Goal: Information Seeking & Learning: Learn about a topic

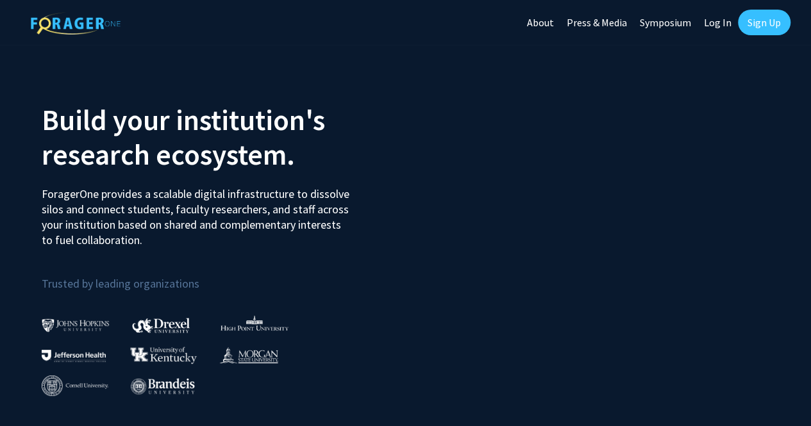
click at [753, 18] on link "Sign Up" at bounding box center [764, 23] width 53 height 26
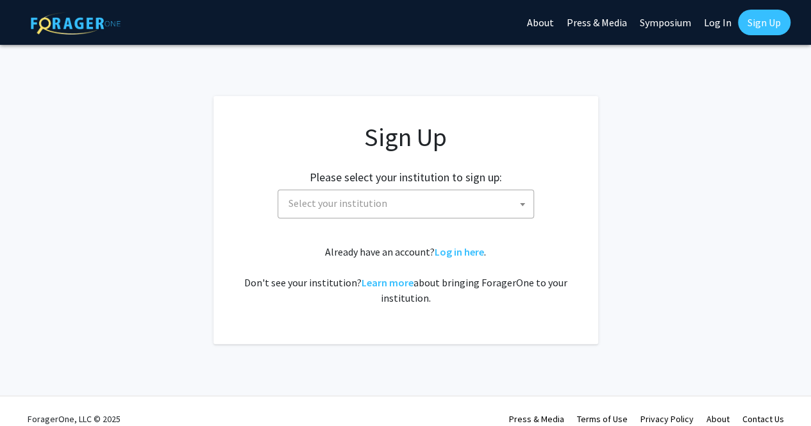
click at [390, 204] on span "Select your institution" at bounding box center [408, 203] width 250 height 26
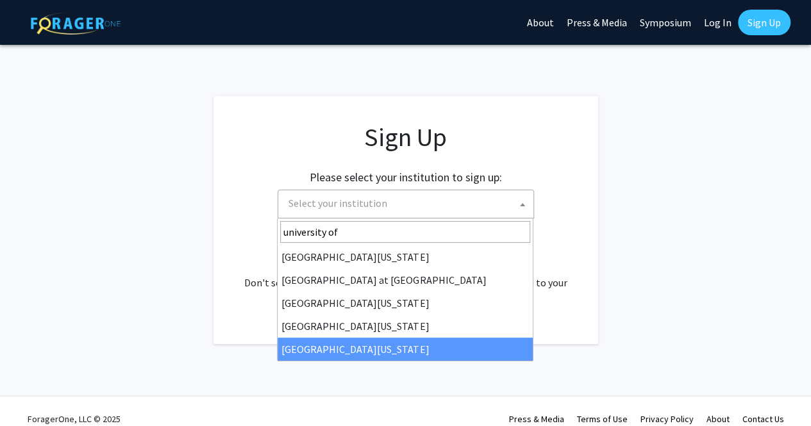
type input "university of"
select select "33"
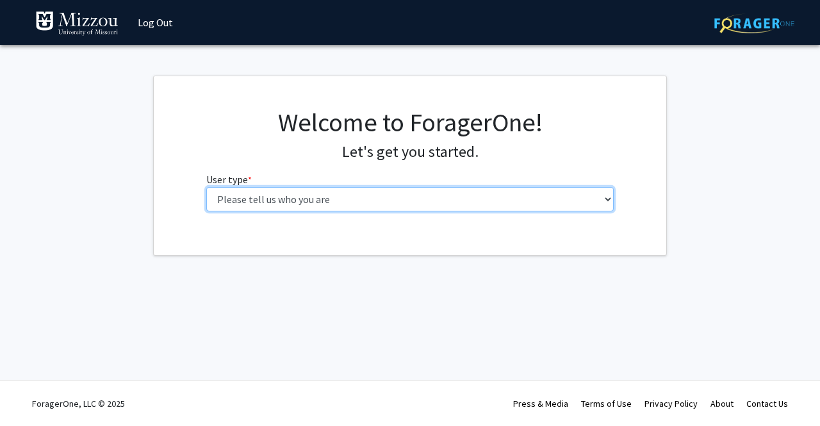
drag, startPoint x: 0, startPoint y: 0, endPoint x: 265, endPoint y: 192, distance: 327.1
click at [265, 192] on select "Please tell us who you are Undergraduate Student Master's Student Doctoral Cand…" at bounding box center [410, 199] width 408 height 24
select select "1: undergrad"
click at [206, 187] on select "Please tell us who you are Undergraduate Student Master's Student Doctoral Cand…" at bounding box center [410, 199] width 408 height 24
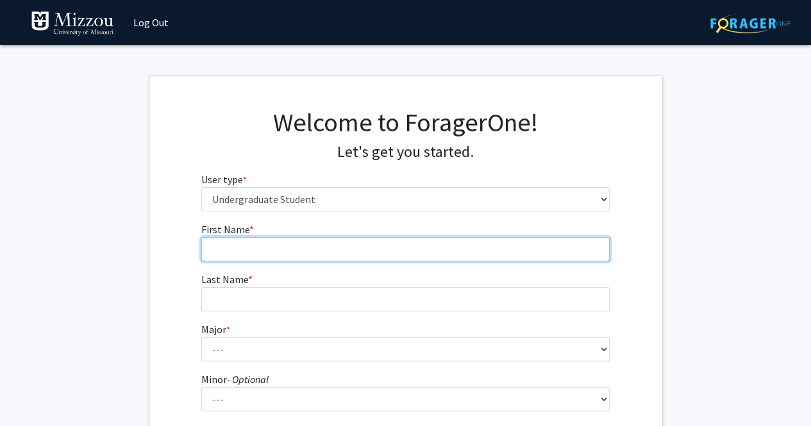
click at [279, 245] on input "First Name * required" at bounding box center [405, 249] width 408 height 24
type input "[PERSON_NAME]"
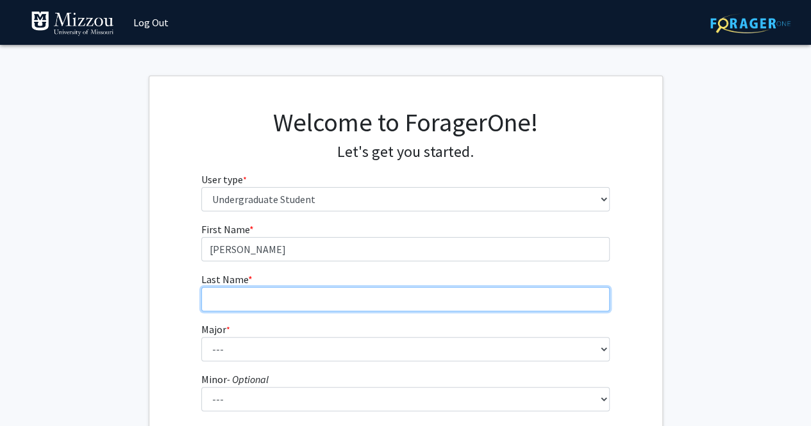
click at [243, 292] on input "Last Name * required" at bounding box center [405, 299] width 408 height 24
type input "Swaner"
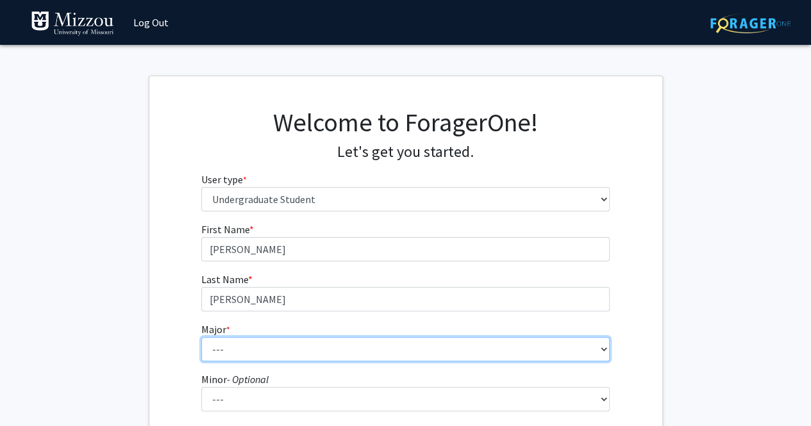
click at [249, 347] on select "--- Agribusiness Management Agricultural Education Agricultural Education: Comm…" at bounding box center [405, 349] width 408 height 24
select select "14: 2503"
click at [201, 337] on select "--- Agribusiness Management Agricultural Education Agricultural Education: Comm…" at bounding box center [405, 349] width 408 height 24
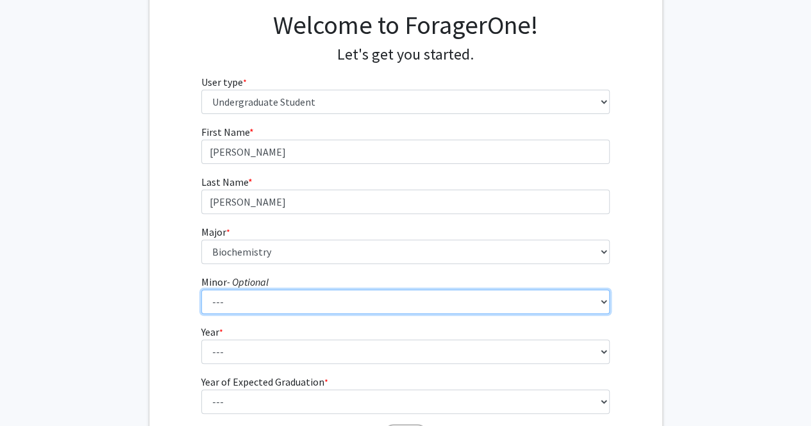
click at [297, 302] on select "--- Accountancy Aerospace Engineering Aerospace Studies Agribusiness Management…" at bounding box center [405, 302] width 408 height 24
select select "25: 1981"
click at [201, 290] on select "--- Accountancy Aerospace Engineering Aerospace Studies Agribusiness Management…" at bounding box center [405, 302] width 408 height 24
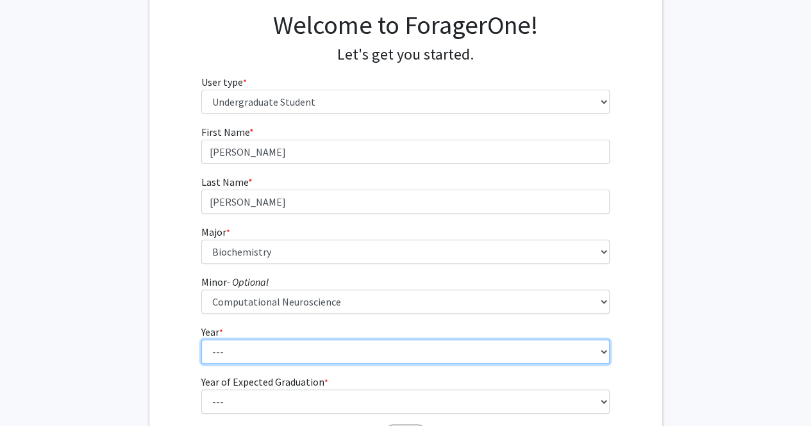
click at [336, 345] on select "--- First-year Sophomore Junior Senior Postbaccalaureate Certificate" at bounding box center [405, 352] width 408 height 24
select select "3: junior"
click at [201, 340] on select "--- First-year Sophomore Junior Senior Postbaccalaureate Certificate" at bounding box center [405, 352] width 408 height 24
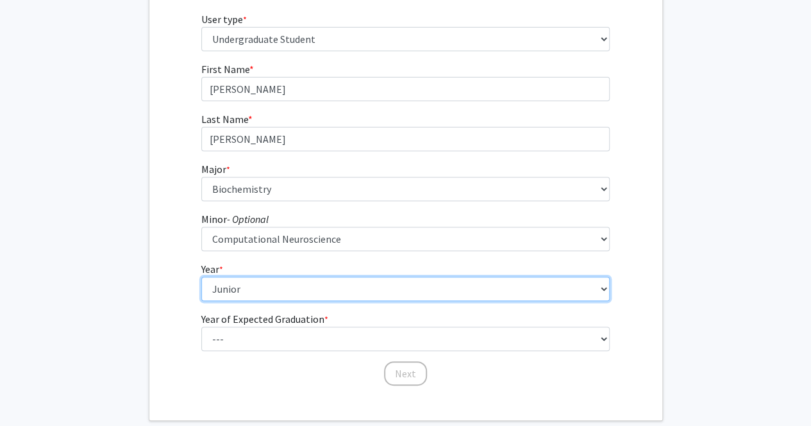
scroll to position [163, 0]
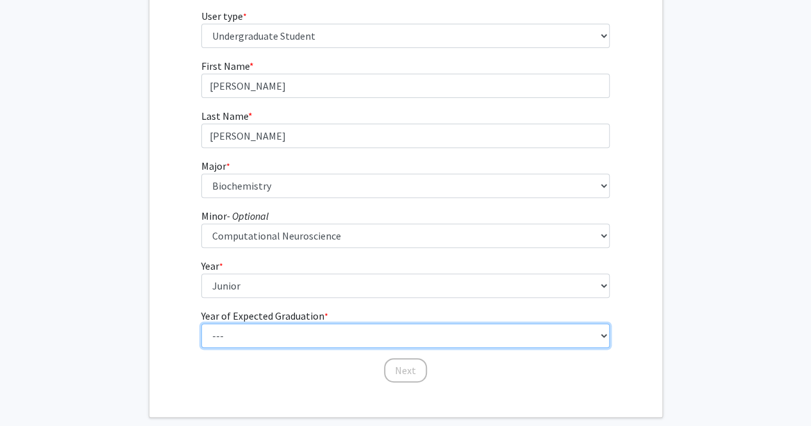
click at [291, 331] on select "--- 2025 2026 2027 2028 2029 2030 2031 2032 2033 2034" at bounding box center [405, 336] width 408 height 24
select select "2: 2026"
click at [201, 324] on select "--- 2025 2026 2027 2028 2029 2030 2031 2032 2033 2034" at bounding box center [405, 336] width 408 height 24
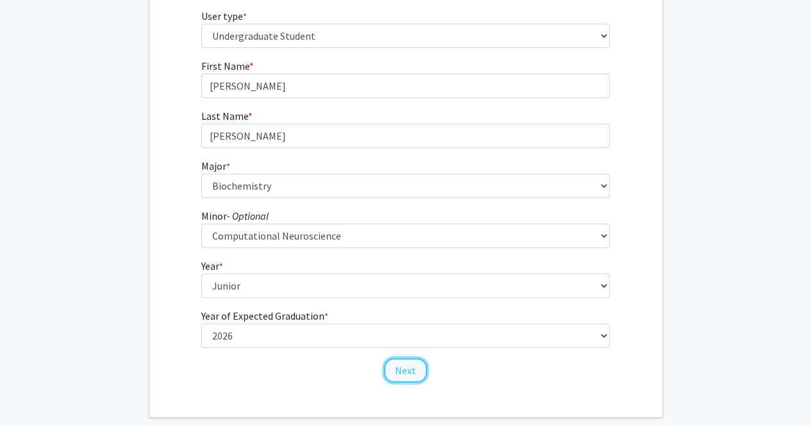
click at [404, 371] on button "Next" at bounding box center [405, 370] width 43 height 24
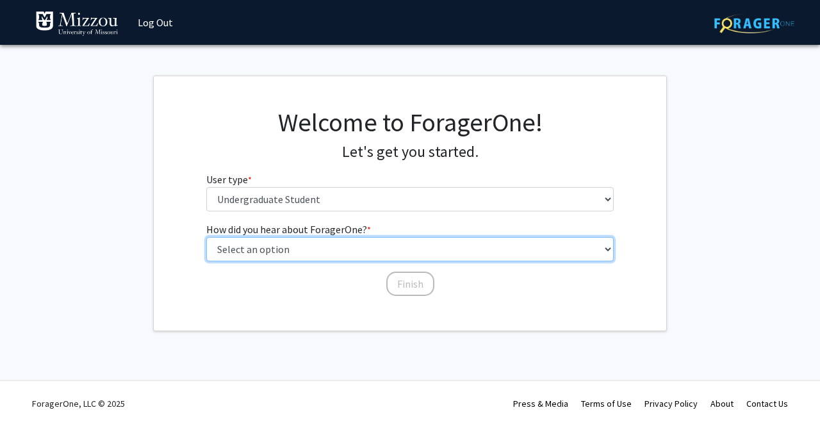
click at [320, 247] on select "Select an option Peer/student recommendation Faculty/staff recommendation Unive…" at bounding box center [410, 249] width 408 height 24
select select "1: peer_recommendation"
click at [206, 237] on select "Select an option Peer/student recommendation Faculty/staff recommendation Unive…" at bounding box center [410, 249] width 408 height 24
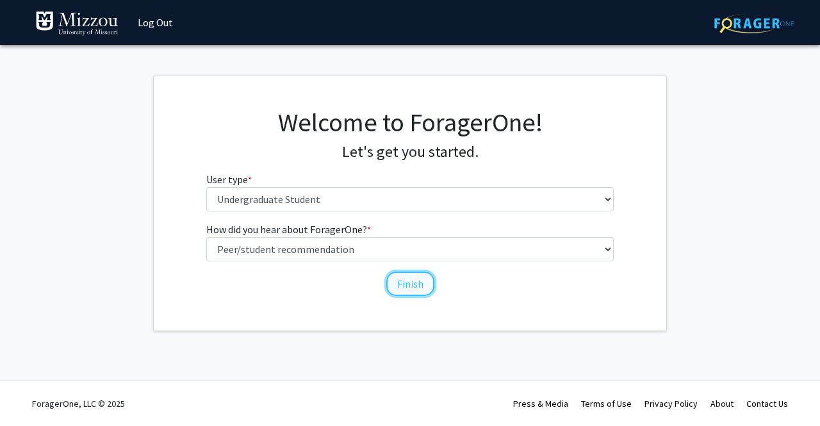
click at [418, 281] on button "Finish" at bounding box center [410, 284] width 48 height 24
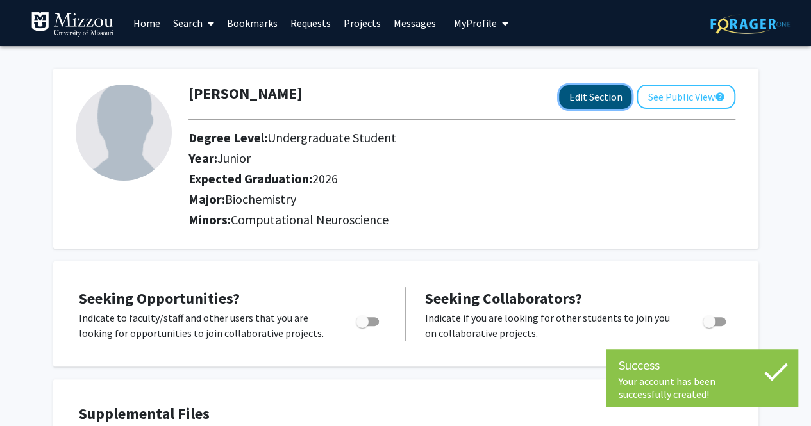
click at [581, 90] on button "Edit Section" at bounding box center [595, 97] width 72 height 24
select select "junior"
select select "2026"
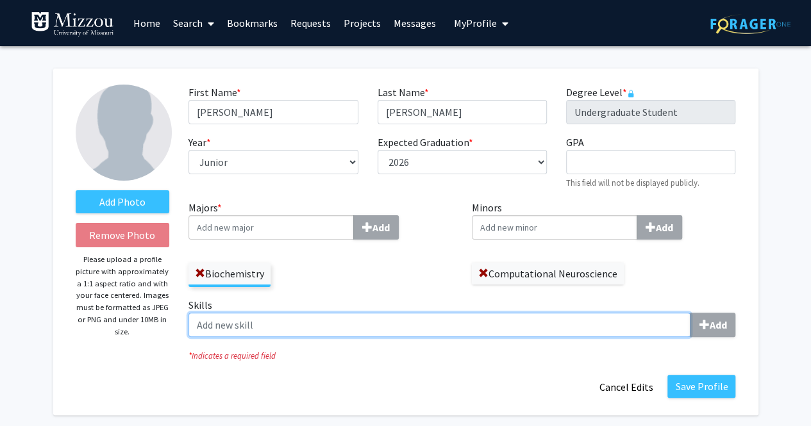
click at [402, 322] on input "Skills Add" at bounding box center [439, 325] width 502 height 24
type input "Lab experience"
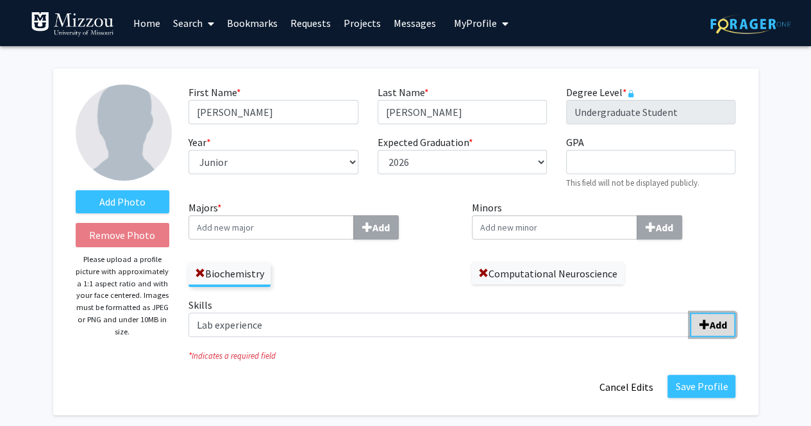
click at [704, 324] on span "submit" at bounding box center [703, 325] width 10 height 10
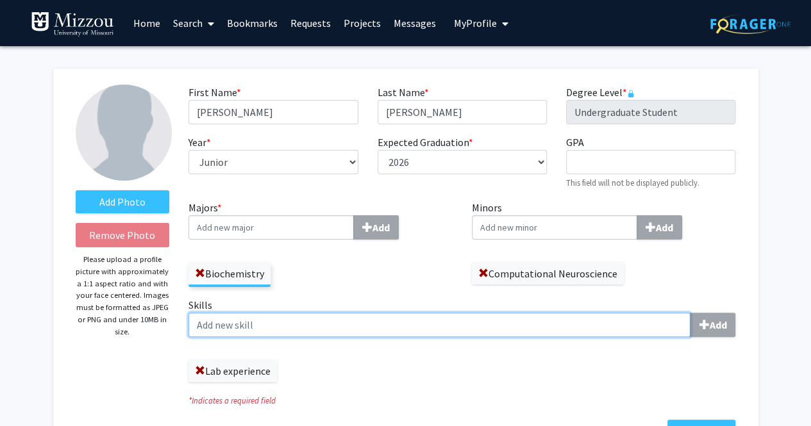
click at [548, 326] on input "Skills Add" at bounding box center [439, 325] width 502 height 24
type input "Mouse colony care experience"
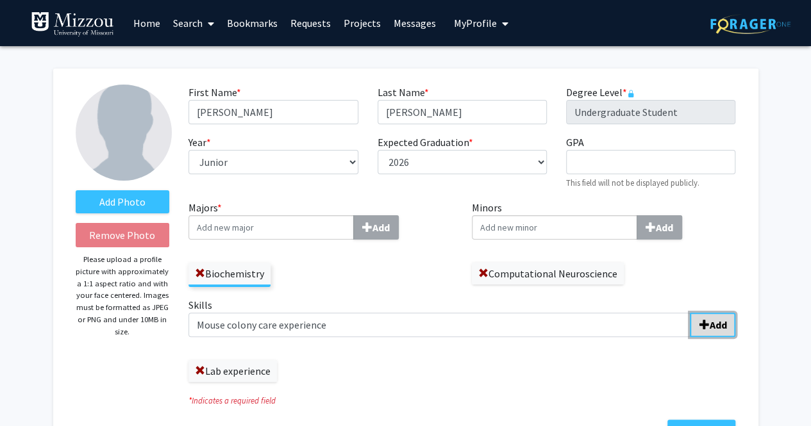
click at [723, 322] on b "Add" at bounding box center [717, 324] width 17 height 13
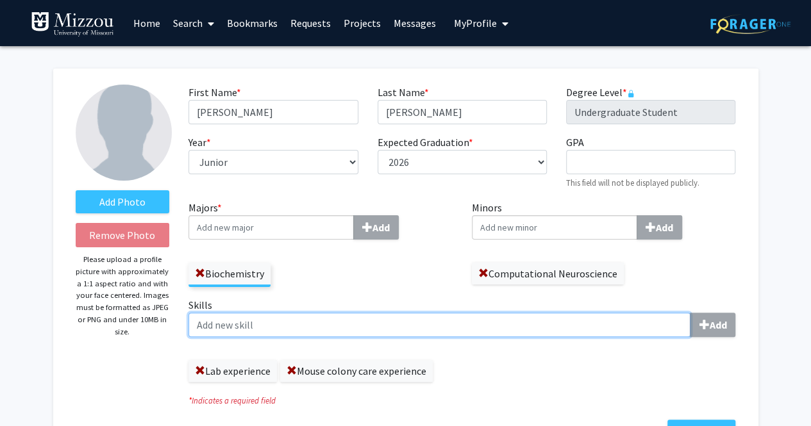
click at [356, 319] on input "Skills Add" at bounding box center [439, 325] width 502 height 24
type input "Genotyping experience"
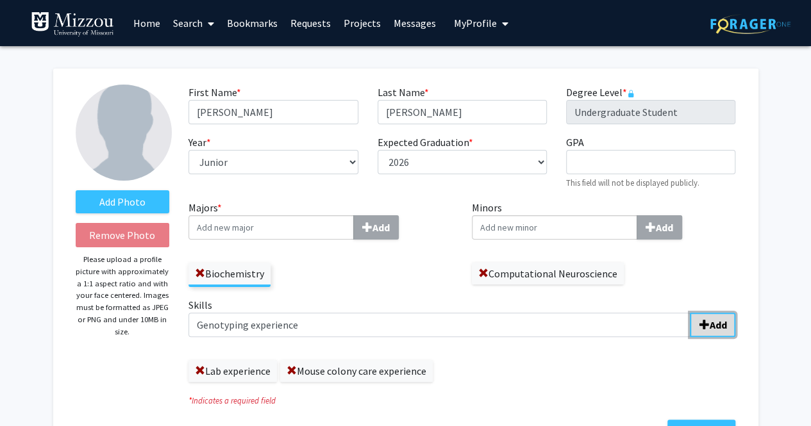
click at [716, 325] on b "Add" at bounding box center [717, 324] width 17 height 13
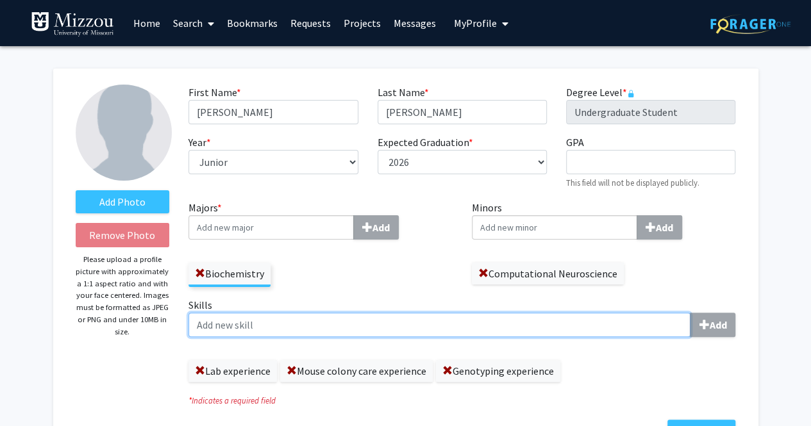
click at [409, 327] on input "Skills Add" at bounding box center [439, 325] width 502 height 24
click at [194, 326] on input "Immunohistochemistry" at bounding box center [439, 325] width 502 height 24
click at [341, 323] on input "Tissue Immunohistochemistry" at bounding box center [439, 325] width 502 height 24
type input "Tissue Immunohistochemistry experience"
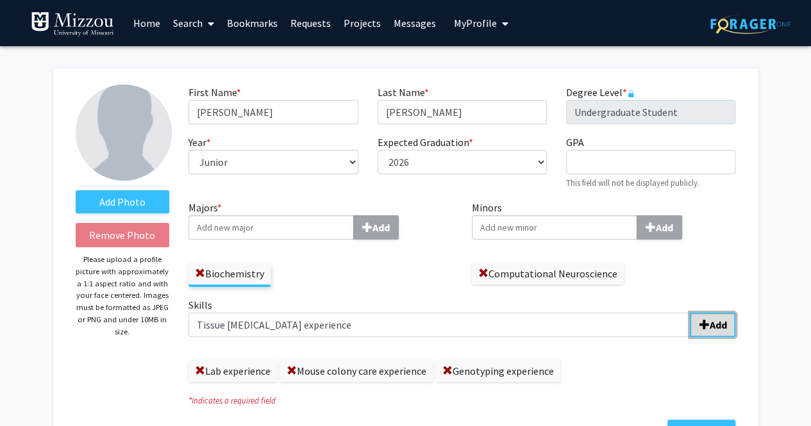
click at [698, 326] on span "submit" at bounding box center [703, 325] width 10 height 10
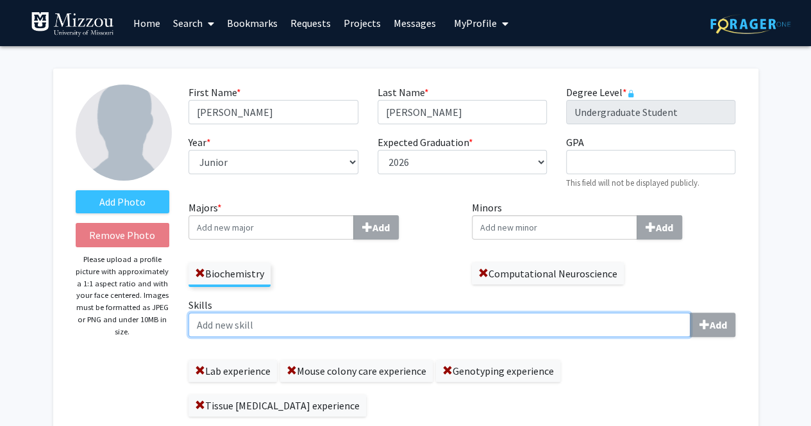
click at [599, 322] on input "Skills Add" at bounding box center [439, 325] width 502 height 24
type input "P"
type input "Cell culture experience"
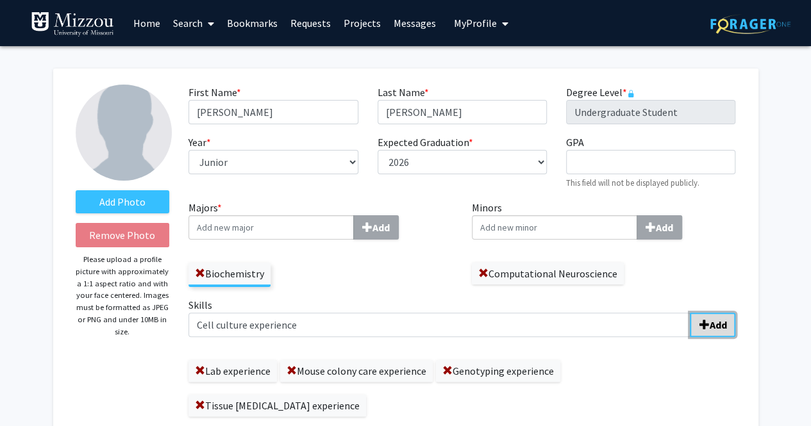
click at [711, 321] on b "Add" at bounding box center [717, 324] width 17 height 13
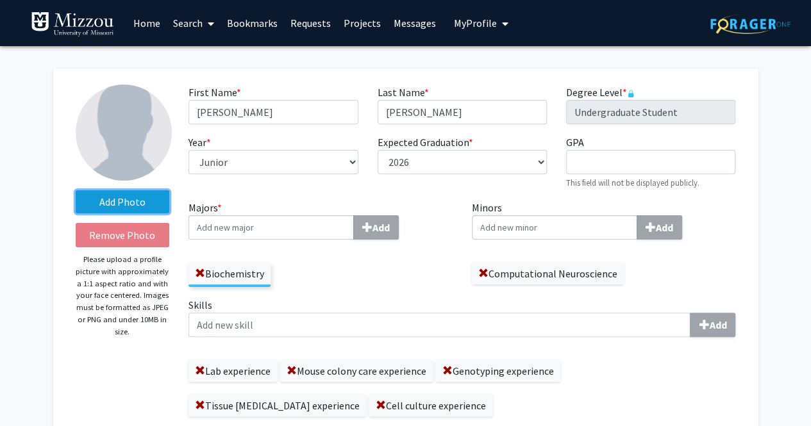
click at [140, 198] on label "Add Photo" at bounding box center [123, 201] width 94 height 23
click at [0, 0] on input "Add Photo" at bounding box center [0, 0] width 0 height 0
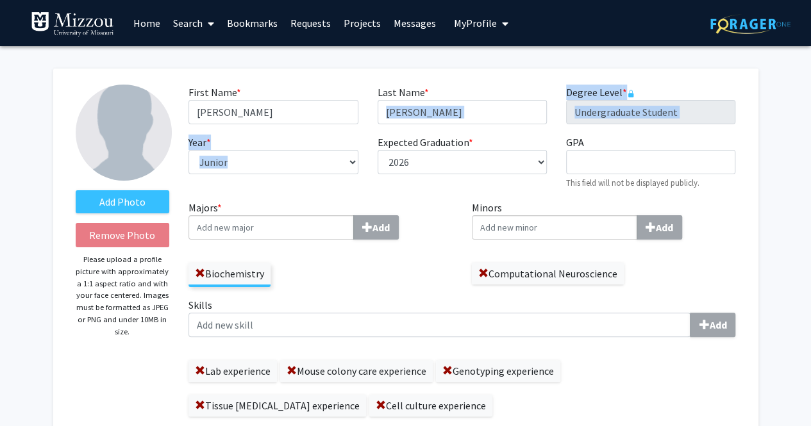
drag, startPoint x: 438, startPoint y: 131, endPoint x: 429, endPoint y: 112, distance: 21.5
click at [429, 112] on div "First Name * required Emma Last Name * required Swaner Degree Level * required …" at bounding box center [462, 142] width 566 height 115
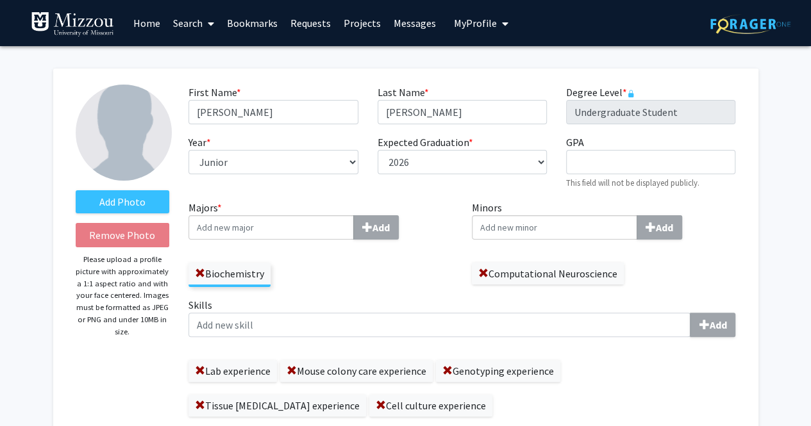
click at [449, 230] on div "Add" at bounding box center [320, 227] width 264 height 24
click at [354, 230] on input "Majors * Add" at bounding box center [270, 227] width 165 height 24
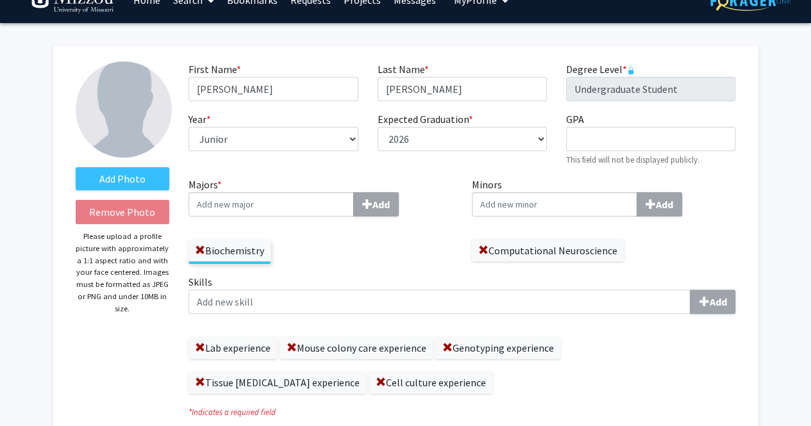
scroll to position [26, 0]
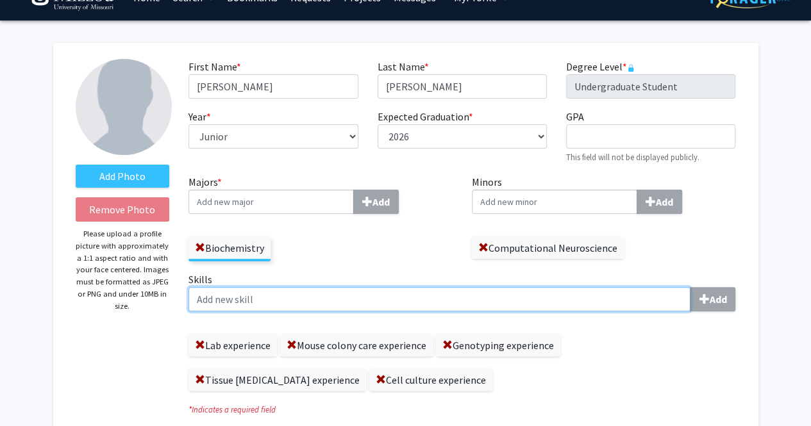
click at [481, 301] on input "Skills Add" at bounding box center [439, 299] width 502 height 24
type input "Neuroscience research experience"
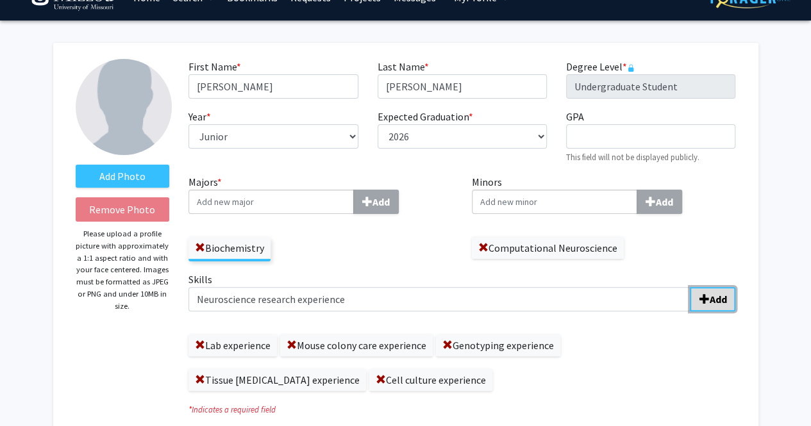
click at [709, 302] on b "Add" at bounding box center [717, 299] width 17 height 13
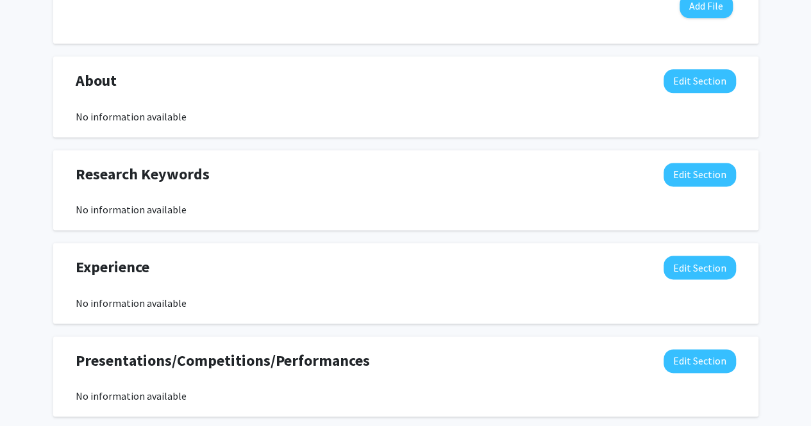
scroll to position [787, 0]
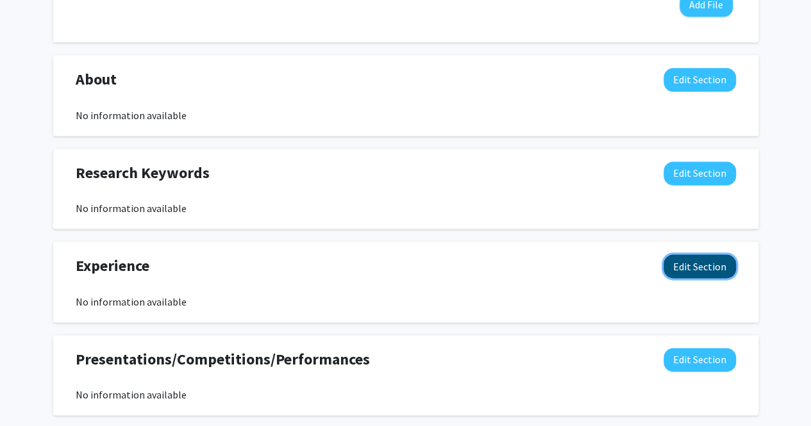
click at [677, 263] on button "Edit Section" at bounding box center [699, 266] width 72 height 24
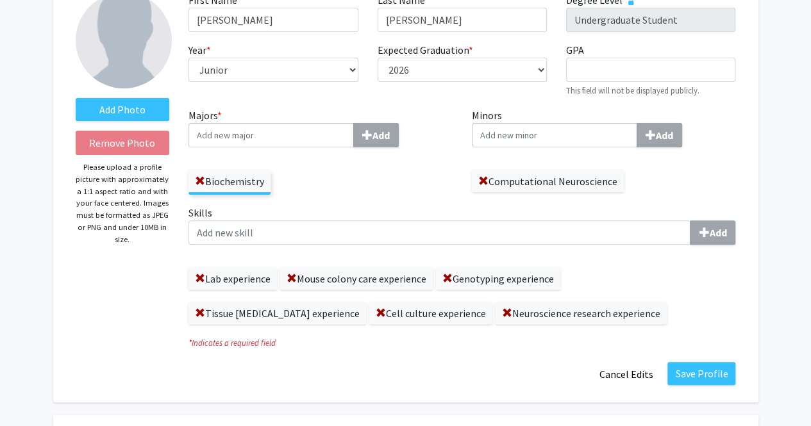
scroll to position [91, 0]
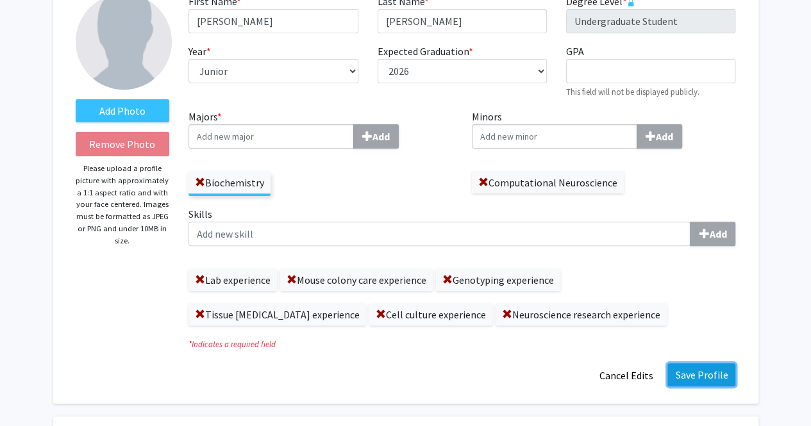
click at [714, 377] on button "Save Profile" at bounding box center [701, 374] width 68 height 23
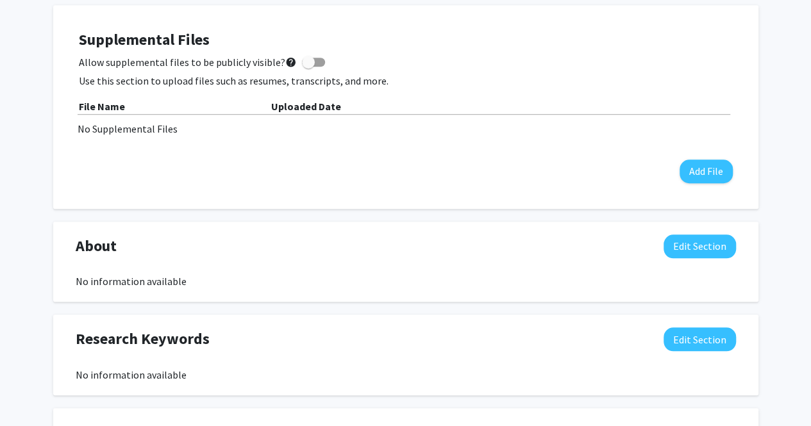
scroll to position [0, 0]
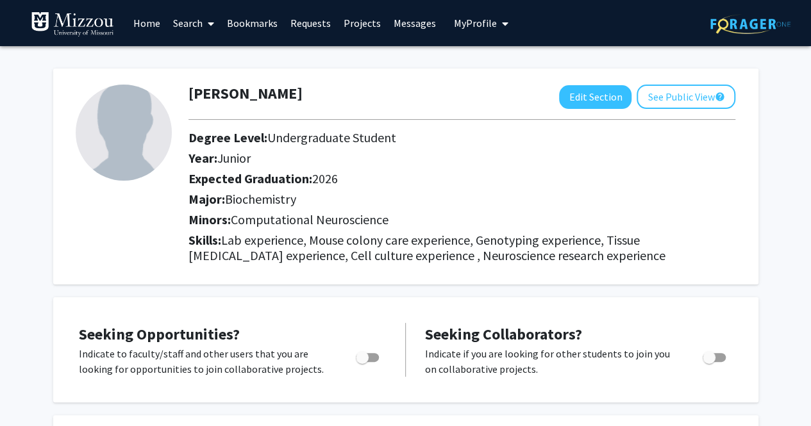
click at [201, 24] on link "Search" at bounding box center [194, 23] width 54 height 45
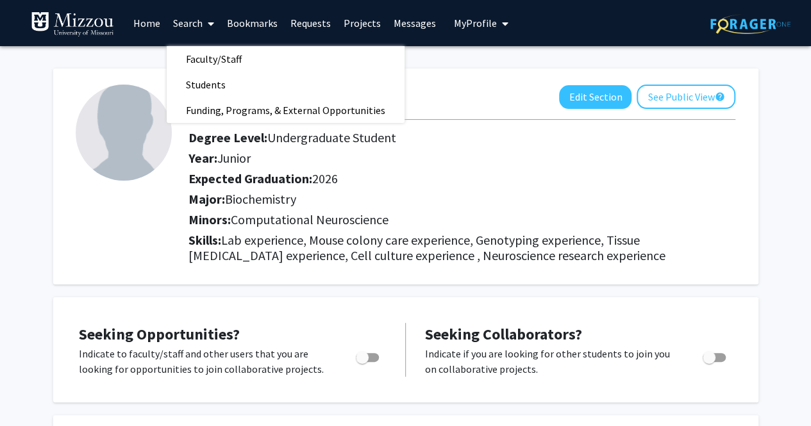
click at [154, 30] on link "Home" at bounding box center [147, 23] width 40 height 45
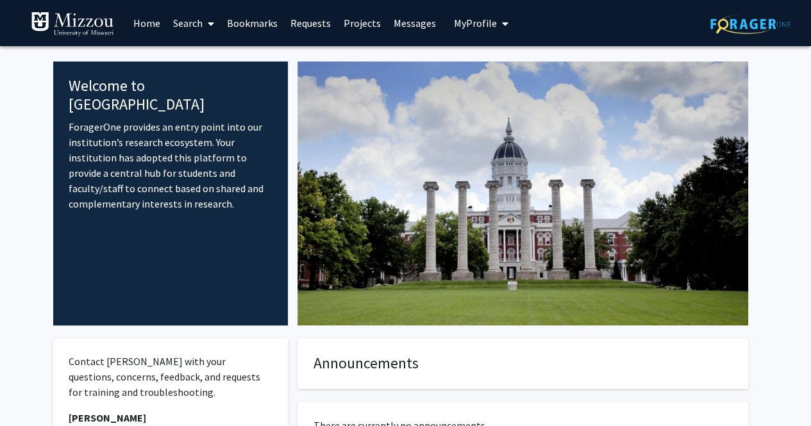
click at [169, 25] on link "Search" at bounding box center [194, 23] width 54 height 45
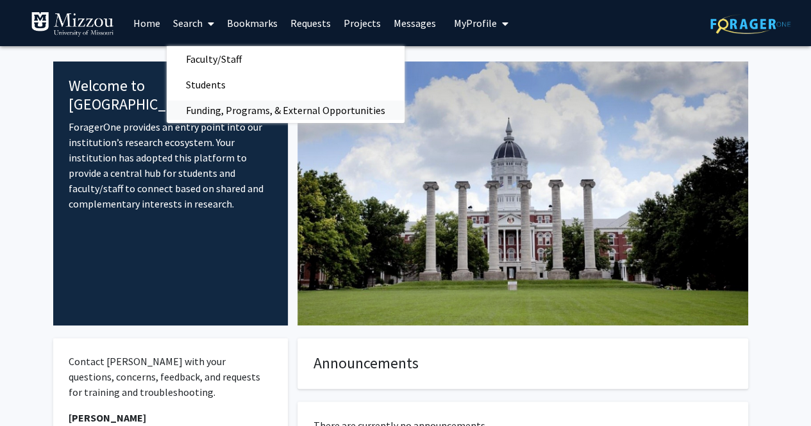
click at [235, 110] on span "Funding, Programs, & External Opportunities" at bounding box center [286, 110] width 238 height 26
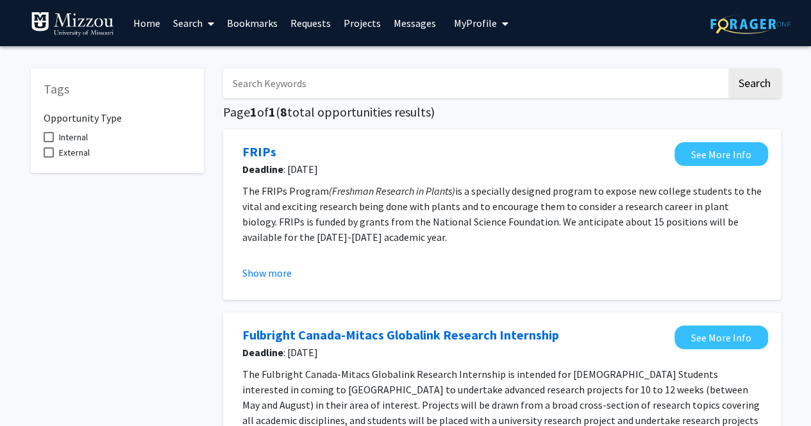
click at [341, 91] on input "Search Keywords" at bounding box center [474, 83] width 503 height 29
type input "Neuroscience"
click at [728, 69] on button "Search" at bounding box center [754, 83] width 53 height 29
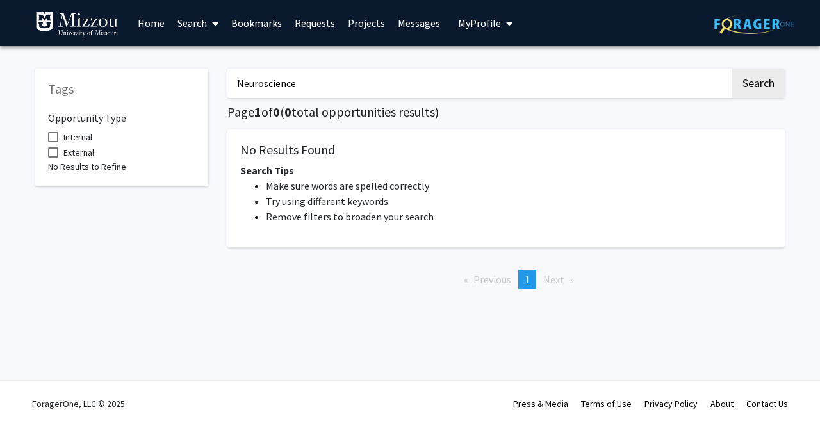
click at [206, 29] on link "Search" at bounding box center [198, 23] width 54 height 45
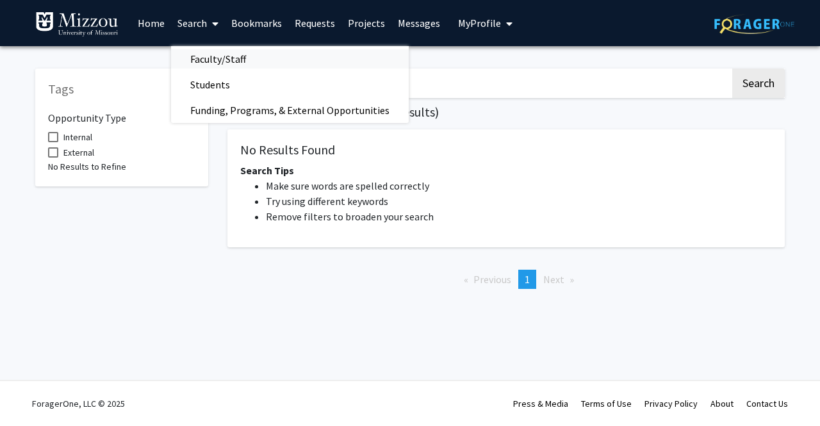
click at [220, 57] on span "Faculty/Staff" at bounding box center [218, 59] width 94 height 26
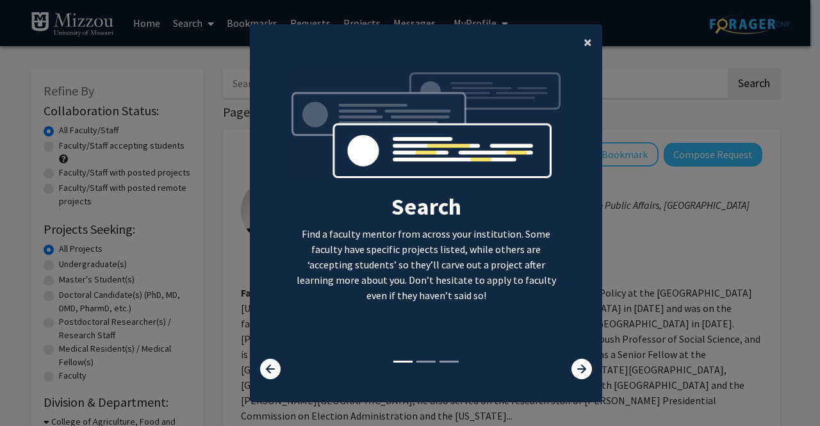
click at [584, 48] on span "×" at bounding box center [588, 42] width 8 height 20
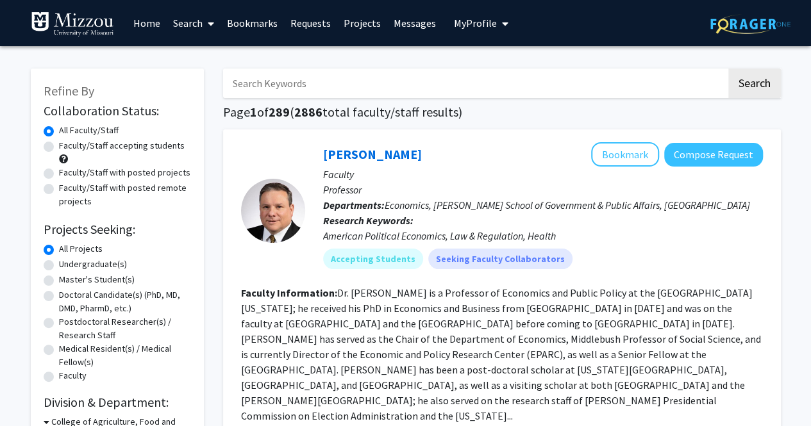
click at [361, 26] on link "Projects" at bounding box center [362, 23] width 50 height 45
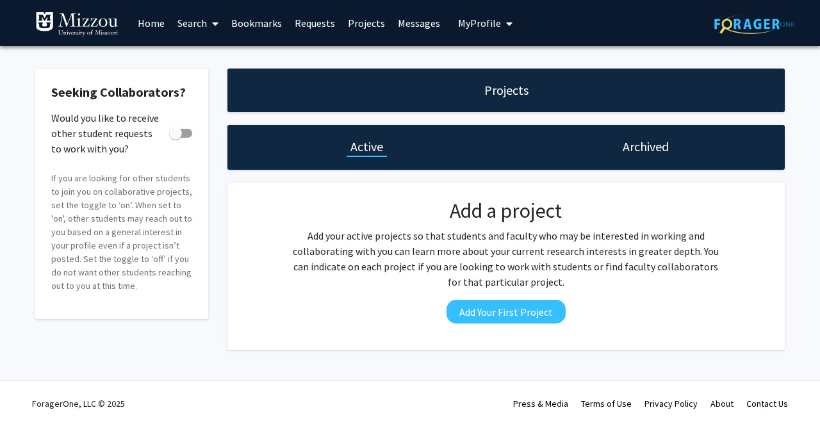
click at [440, 93] on div "Projects" at bounding box center [506, 91] width 558 height 44
click at [197, 20] on link "Search" at bounding box center [198, 23] width 54 height 45
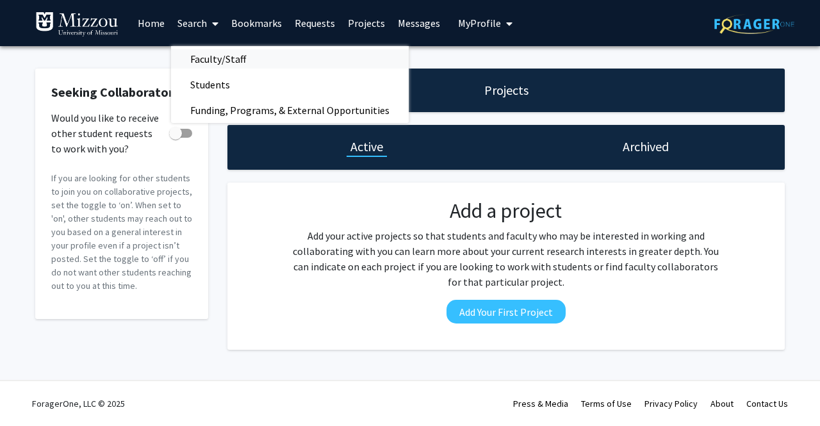
click at [215, 62] on span "Faculty/Staff" at bounding box center [218, 59] width 94 height 26
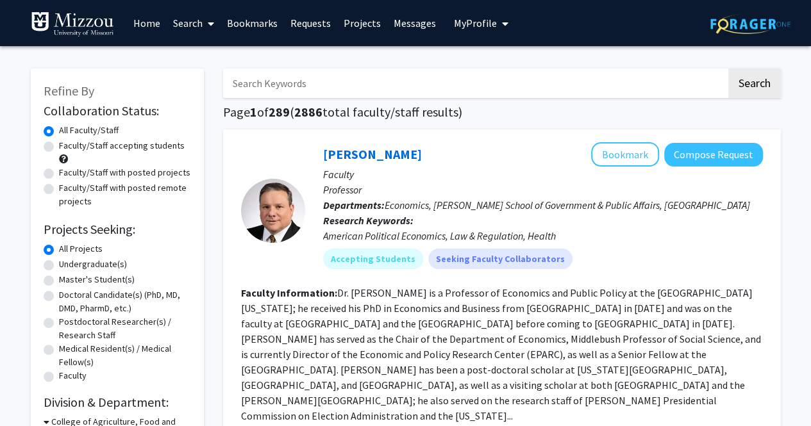
click at [381, 111] on h1 "Page 1 of 289 ( 2886 total faculty/staff results)" at bounding box center [502, 111] width 558 height 15
click at [365, 106] on h1 "Page 1 of 289 ( 2886 total faculty/staff results)" at bounding box center [502, 111] width 558 height 15
click at [99, 266] on label "Undergraduate(s)" at bounding box center [93, 264] width 68 height 13
click at [67, 266] on input "Undergraduate(s)" at bounding box center [63, 262] width 8 height 8
radio input "true"
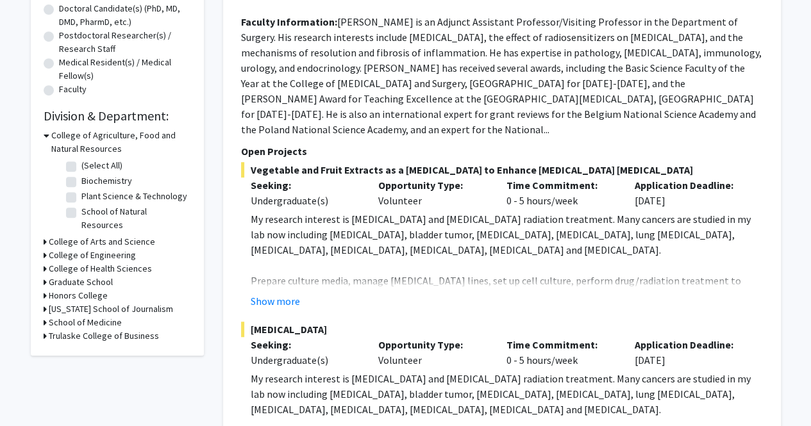
scroll to position [290, 0]
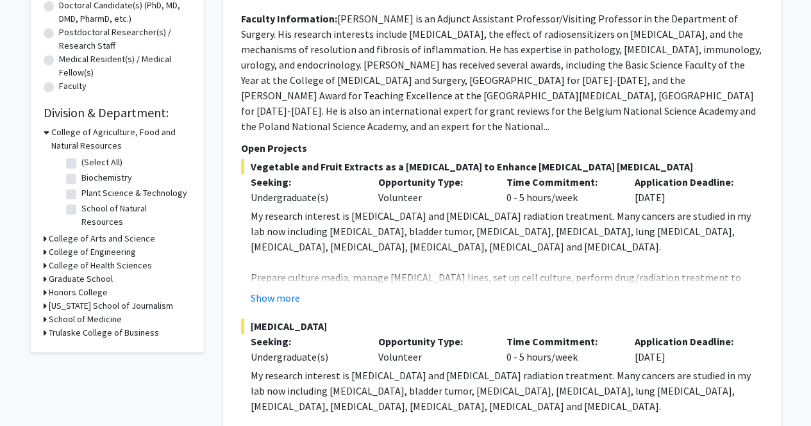
click at [46, 259] on div "College of Health Sciences" at bounding box center [117, 265] width 147 height 13
click at [39, 252] on div "Refine By Collaboration Status: Collaboration Status All Faculty/Staff Collabor…" at bounding box center [117, 66] width 173 height 574
click at [45, 259] on icon at bounding box center [45, 265] width 3 height 13
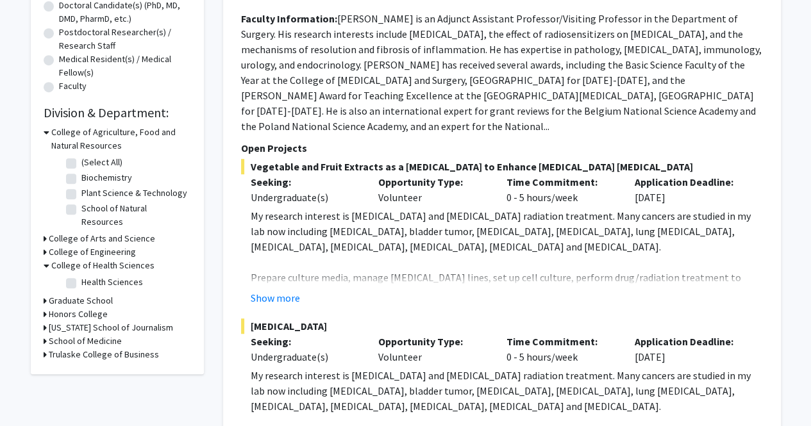
click at [45, 259] on icon at bounding box center [47, 265] width 6 height 13
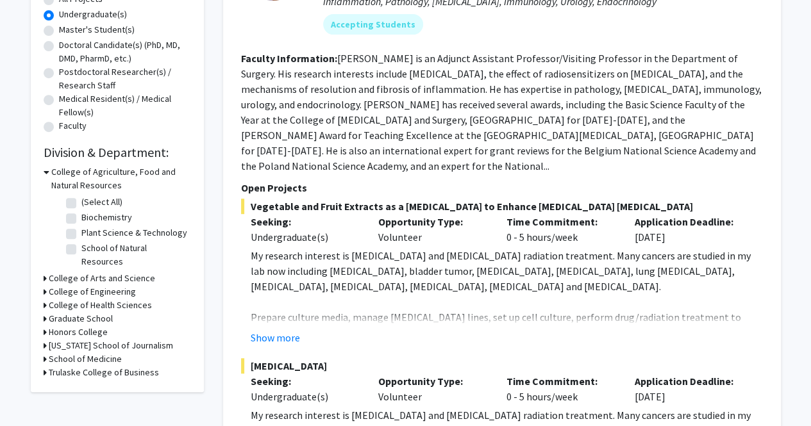
scroll to position [0, 0]
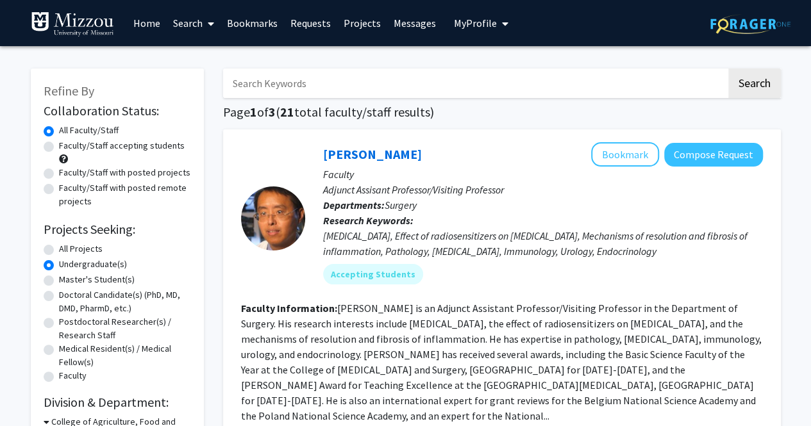
click at [314, 92] on input "Search Keywords" at bounding box center [474, 83] width 503 height 29
type input "Neuroscience"
click at [750, 82] on button "Search" at bounding box center [754, 83] width 53 height 29
radio input "true"
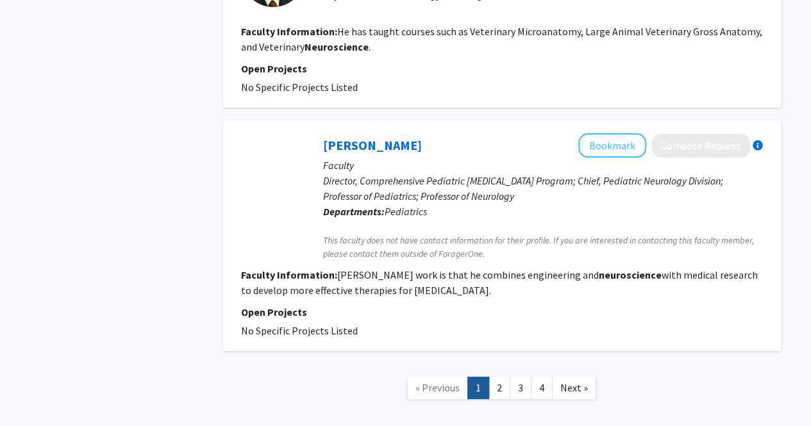
scroll to position [2379, 0]
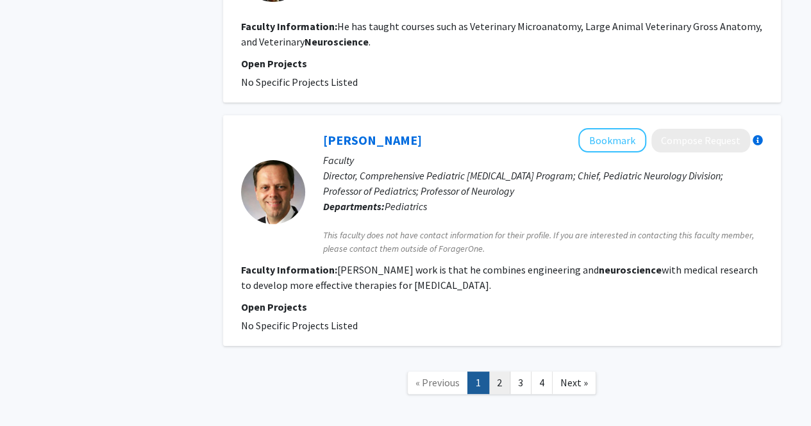
click at [496, 372] on link "2" at bounding box center [499, 383] width 22 height 22
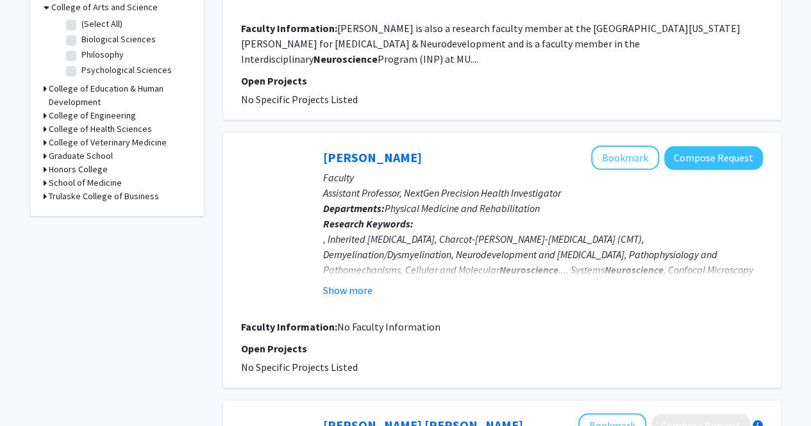
scroll to position [415, 0]
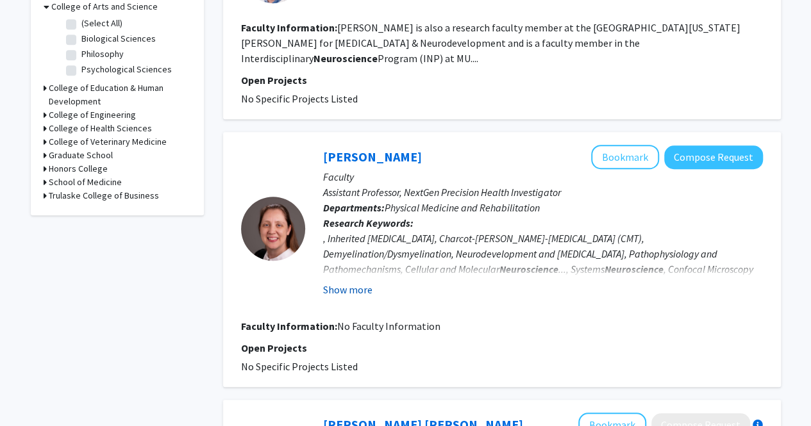
click at [365, 282] on button "Show more" at bounding box center [347, 289] width 49 height 15
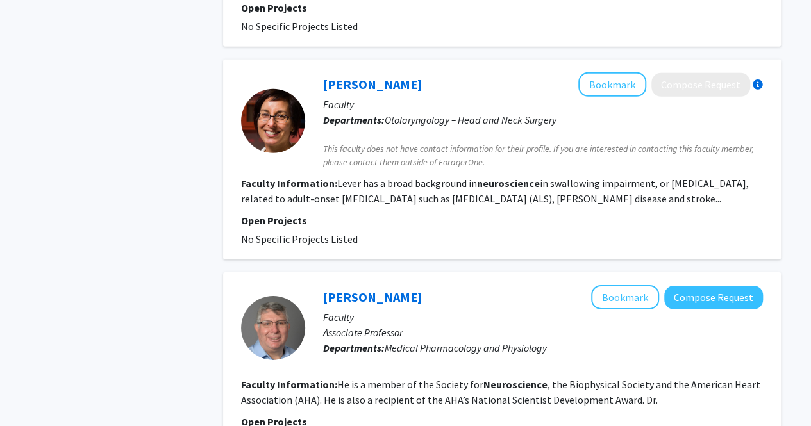
scroll to position [2001, 0]
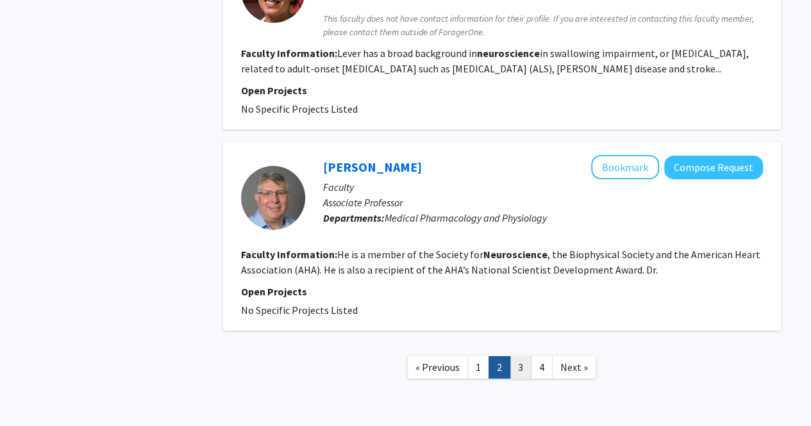
click at [517, 356] on link "3" at bounding box center [520, 367] width 22 height 22
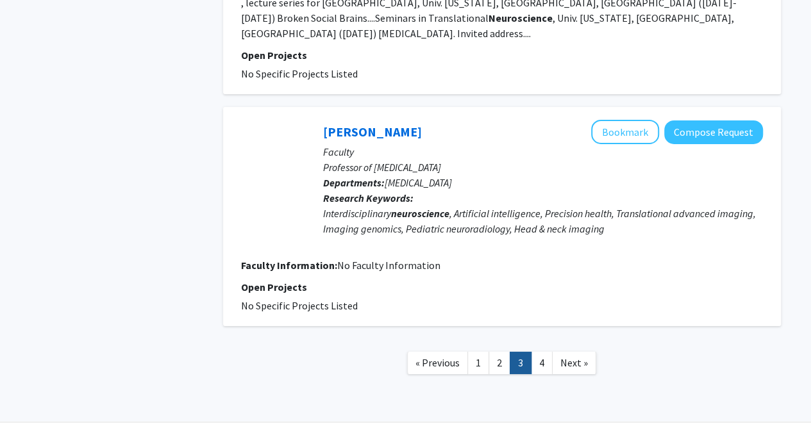
scroll to position [2222, 0]
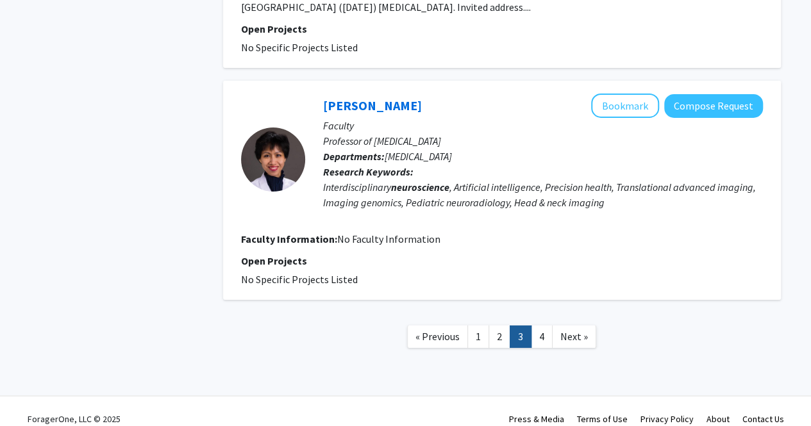
click at [530, 326] on link "3" at bounding box center [520, 337] width 22 height 22
click at [533, 326] on link "4" at bounding box center [542, 337] width 22 height 22
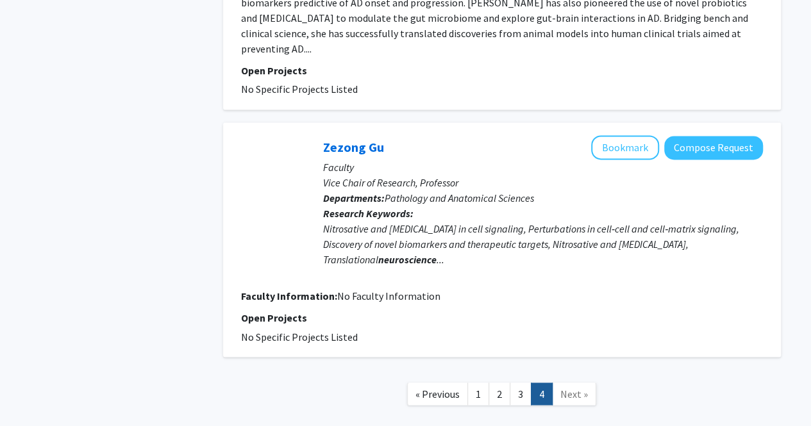
scroll to position [946, 0]
